Goal: Transaction & Acquisition: Purchase product/service

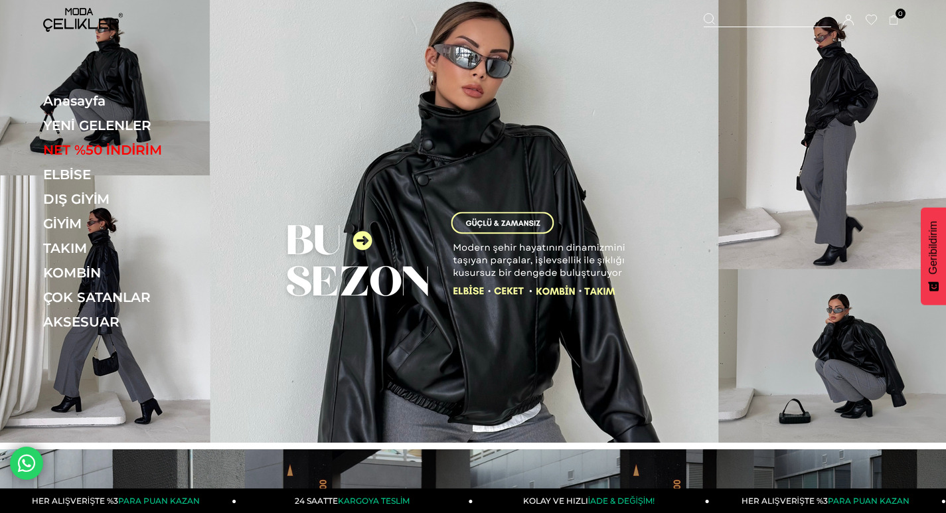
click at [97, 125] on link "YENİ GELENLER" at bounding box center [134, 126] width 183 height 16
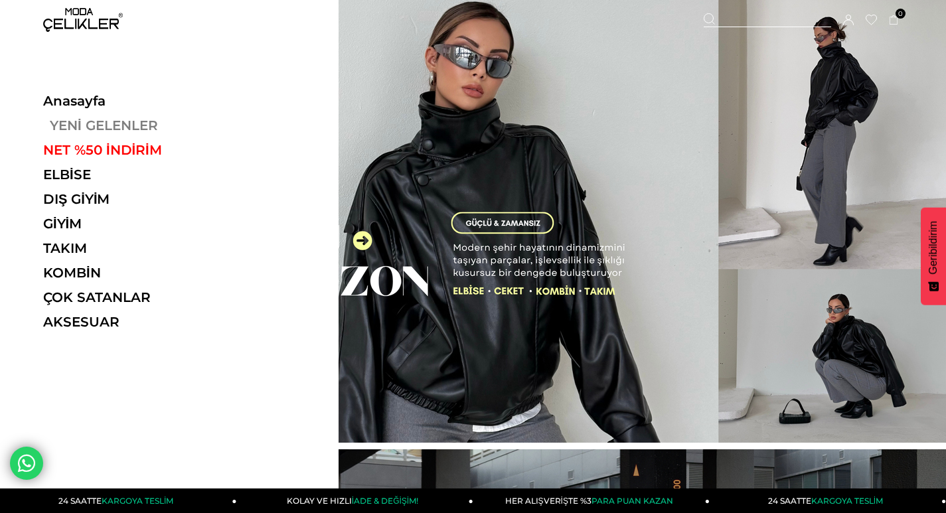
click at [118, 120] on link "YENİ GELENLER" at bounding box center [134, 126] width 183 height 16
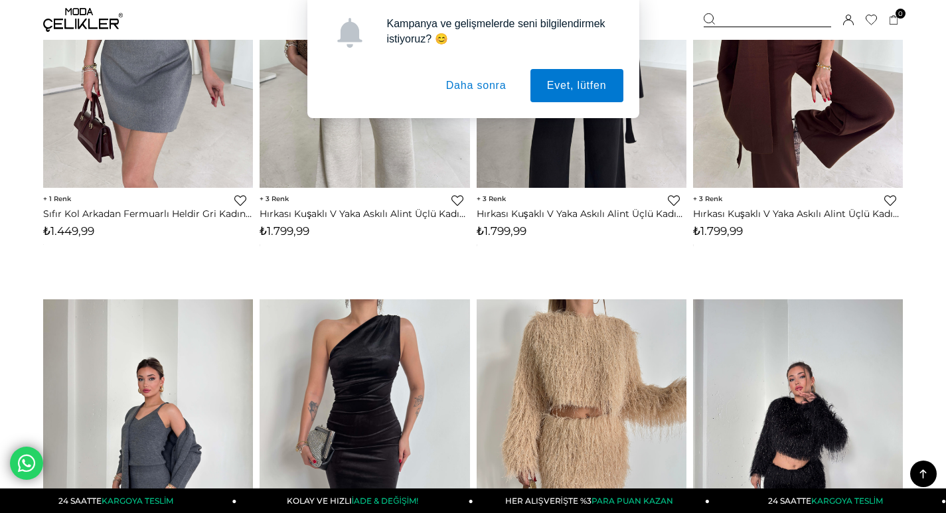
scroll to position [1992, 0]
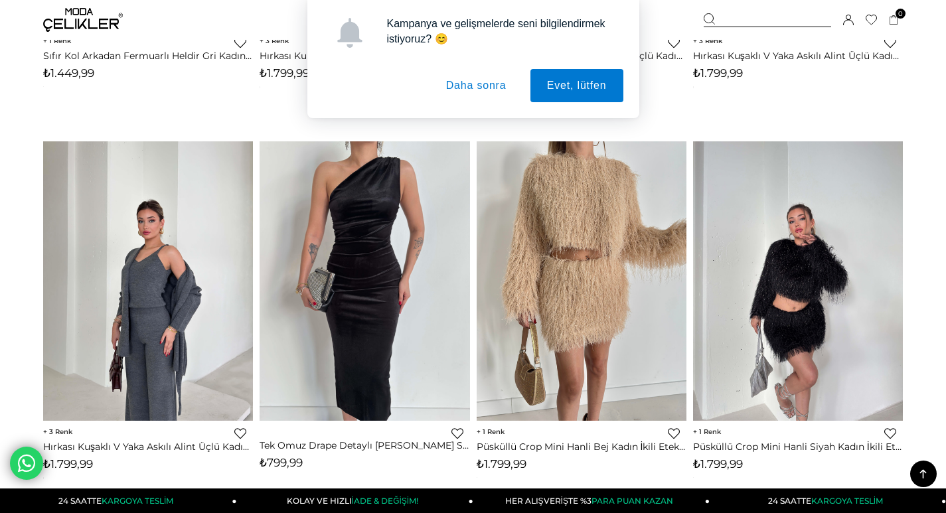
click at [483, 84] on button "Daha sonra" at bounding box center [477, 85] width 94 height 33
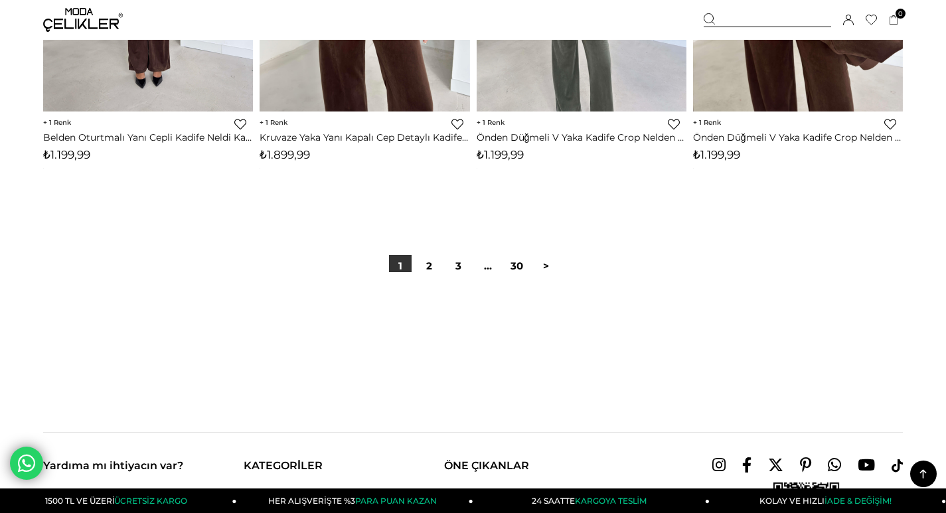
scroll to position [7769, 0]
click at [424, 264] on link "2" at bounding box center [429, 267] width 23 height 23
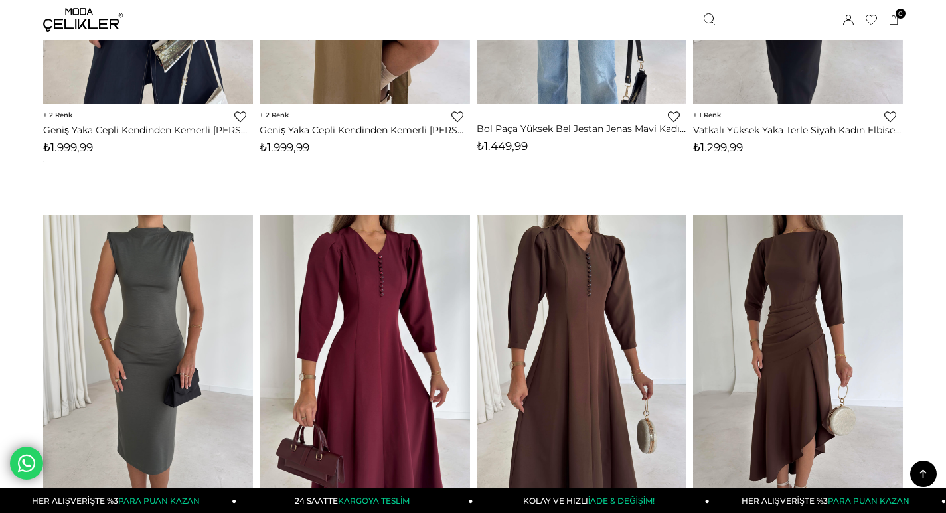
scroll to position [1328, 0]
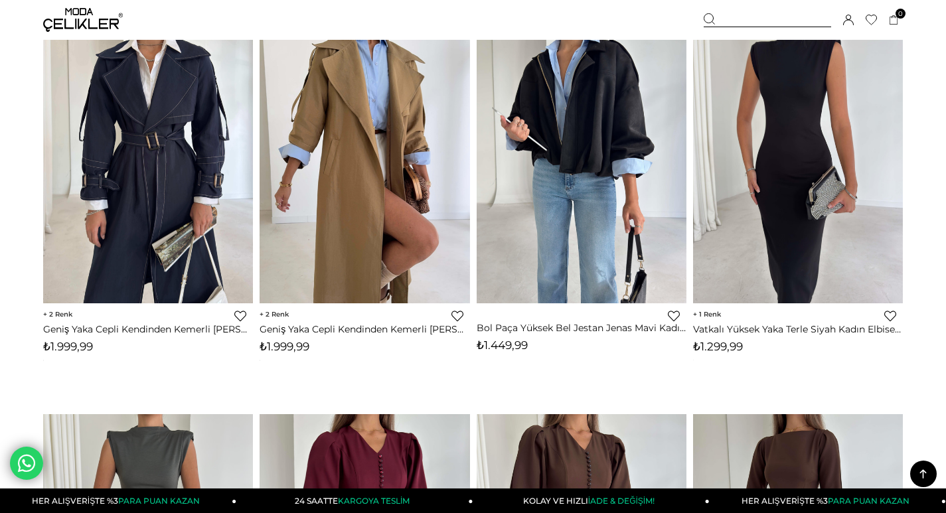
click at [739, 18] on div at bounding box center [767, 20] width 127 height 14
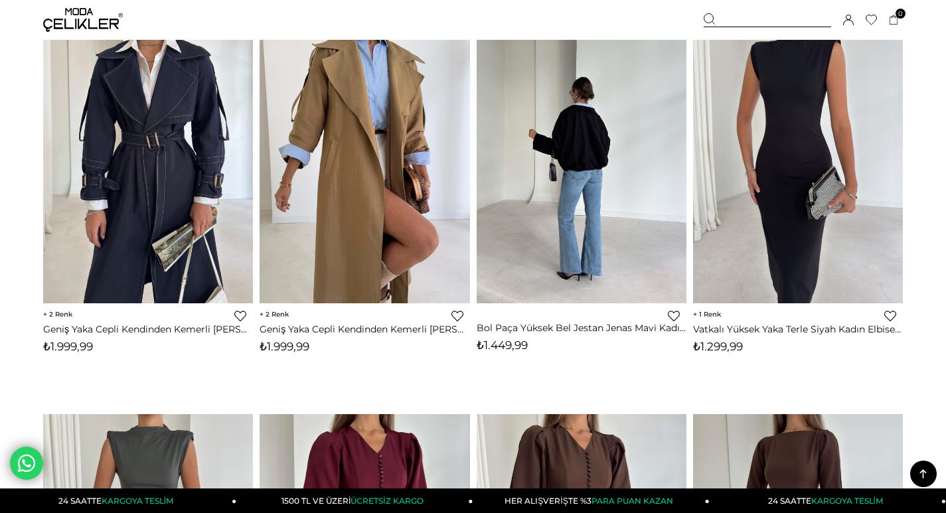
type input "**********"
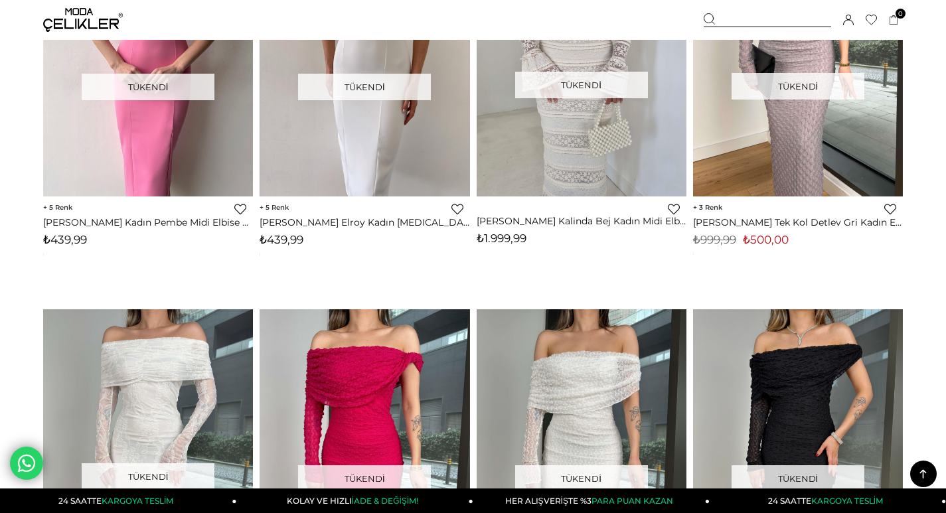
scroll to position [3386, 0]
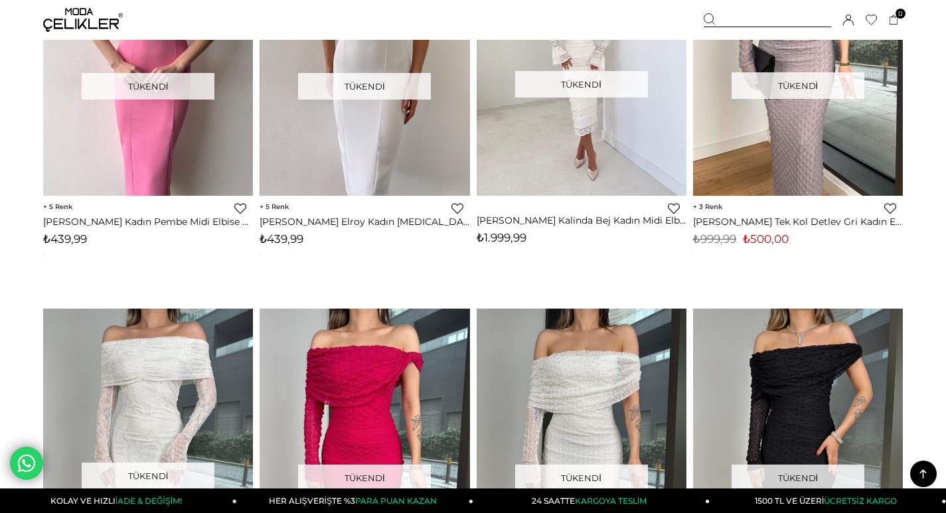
click at [589, 74] on div at bounding box center [582, 57] width 1050 height 280
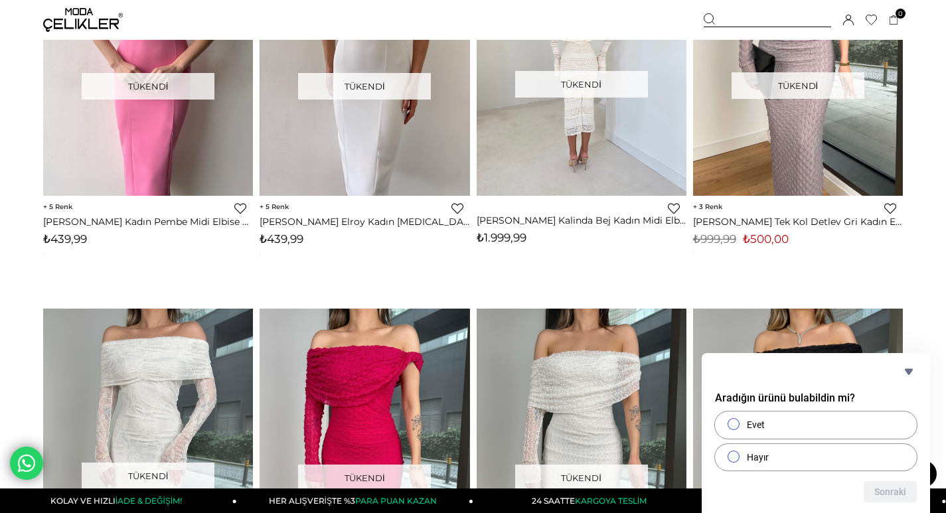
click at [589, 130] on div at bounding box center [582, 57] width 1050 height 280
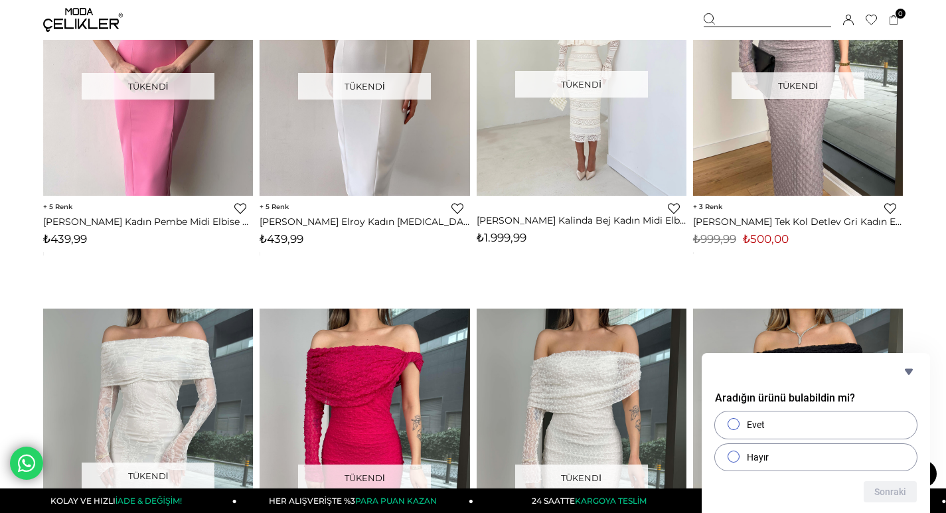
click at [580, 108] on div at bounding box center [582, 57] width 1050 height 280
